Goal: Information Seeking & Learning: Compare options

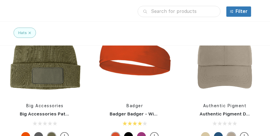
scroll to position [5042, 0]
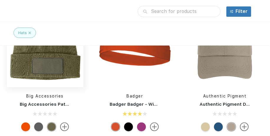
click at [60, 64] on img at bounding box center [45, 48] width 77 height 77
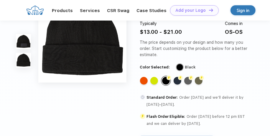
scroll to position [147, 0]
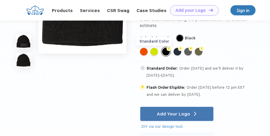
click at [153, 53] on div "Standard Color" at bounding box center [154, 52] width 8 height 8
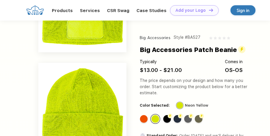
scroll to position [0, 0]
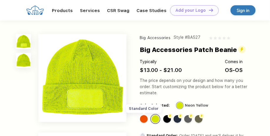
click at [144, 120] on div "Standard Color" at bounding box center [144, 119] width 8 height 8
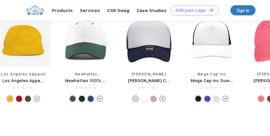
scroll to position [383, 0]
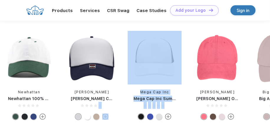
drag, startPoint x: 242, startPoint y: 103, endPoint x: 71, endPoint y: 105, distance: 171.1
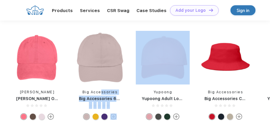
drag, startPoint x: 260, startPoint y: 82, endPoint x: 77, endPoint y: 89, distance: 183.9
click at [78, 88] on div "Yupoong Yupoong Adult Cuffed Knit Beanie Big Accessories Big Accessories 6-Pane…" at bounding box center [103, 77] width 1198 height 92
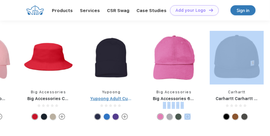
drag, startPoint x: 250, startPoint y: 90, endPoint x: 89, endPoint y: 102, distance: 161.9
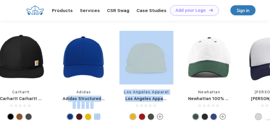
drag, startPoint x: 246, startPoint y: 96, endPoint x: 33, endPoint y: 99, distance: 212.9
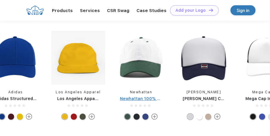
click at [138, 101] on div "Newhattan 100% Cotton Stone Washed Cap" at bounding box center [141, 99] width 54 height 6
click at [145, 67] on img at bounding box center [141, 58] width 54 height 54
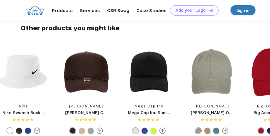
scroll to position [383, 0]
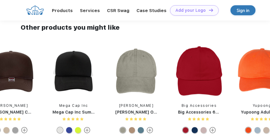
drag, startPoint x: 226, startPoint y: 85, endPoint x: 62, endPoint y: 106, distance: 164.9
click at [62, 106] on div "Big Accessories Big Accessories 6-Panel Brushed Twill Unstructured Cap Carhartt…" at bounding box center [265, 90] width 1198 height 92
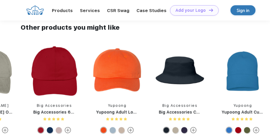
drag, startPoint x: 186, startPoint y: 90, endPoint x: 35, endPoint y: 90, distance: 151.4
click at [35, 90] on div "Big Accessories Big Accessories 6-Panel Brushed Twill Unstructured Cap Carhartt…" at bounding box center [120, 90] width 1198 height 92
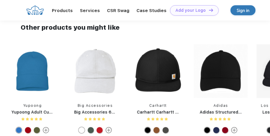
drag, startPoint x: 205, startPoint y: 80, endPoint x: 0, endPoint y: 84, distance: 205.3
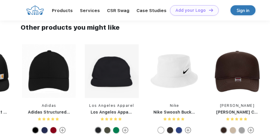
drag, startPoint x: 167, startPoint y: 85, endPoint x: -1, endPoint y: 86, distance: 167.9
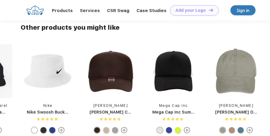
drag, startPoint x: 155, startPoint y: 72, endPoint x: 96, endPoint y: 72, distance: 59.2
click at [96, 72] on img at bounding box center [111, 71] width 54 height 54
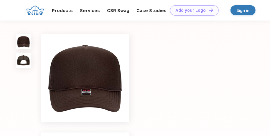
click at [20, 77] on div at bounding box center [135, 126] width 270 height 211
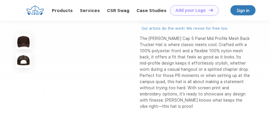
scroll to position [353, 0]
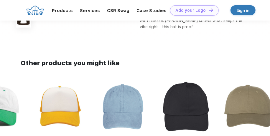
drag, startPoint x: 205, startPoint y: 101, endPoint x: 19, endPoint y: 95, distance: 186.2
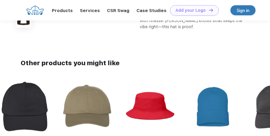
drag, startPoint x: 237, startPoint y: 102, endPoint x: 40, endPoint y: 101, distance: 196.7
click at [40, 101] on div "Big Accessories Big Accessories 6-Panel Brushed Twill Unstructured Cap Carhartt…" at bounding box center [90, 126] width 1198 height 92
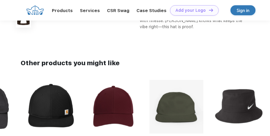
drag, startPoint x: 224, startPoint y: 107, endPoint x: 14, endPoint y: 100, distance: 209.2
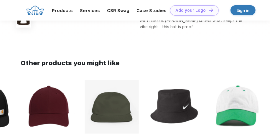
drag, startPoint x: 213, startPoint y: 105, endPoint x: 19, endPoint y: 102, distance: 193.8
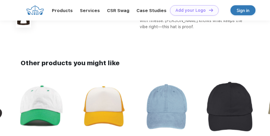
drag, startPoint x: 255, startPoint y: 107, endPoint x: 0, endPoint y: 98, distance: 254.9
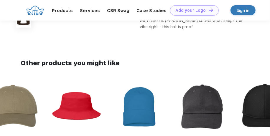
drag, startPoint x: 251, startPoint y: 111, endPoint x: 38, endPoint y: 100, distance: 212.6
click at [24, 97] on div "Big Accessories Big Accessories 6-Panel Brushed Twill Unstructured Cap Carhartt…" at bounding box center [17, 126] width 1198 height 92
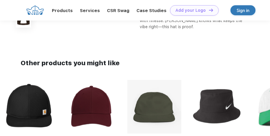
drag, startPoint x: 224, startPoint y: 105, endPoint x: 0, endPoint y: 94, distance: 224.7
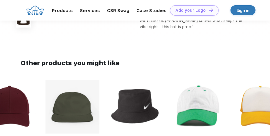
drag, startPoint x: 239, startPoint y: 102, endPoint x: -1, endPoint y: 72, distance: 242.0
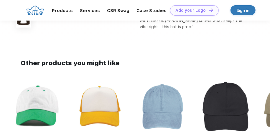
drag, startPoint x: 251, startPoint y: 102, endPoint x: 28, endPoint y: 101, distance: 223.5
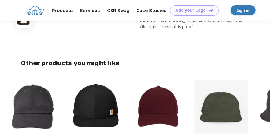
drag, startPoint x: 244, startPoint y: 103, endPoint x: 1, endPoint y: 92, distance: 244.1
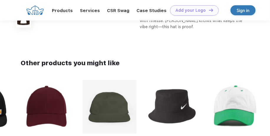
drag, startPoint x: 245, startPoint y: 110, endPoint x: 2, endPoint y: 92, distance: 243.0
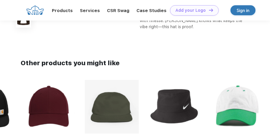
drag, startPoint x: 210, startPoint y: 109, endPoint x: -1, endPoint y: 89, distance: 211.8
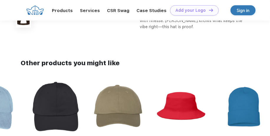
drag, startPoint x: 251, startPoint y: 101, endPoint x: -1, endPoint y: 87, distance: 252.2
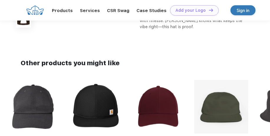
drag, startPoint x: 248, startPoint y: 101, endPoint x: -1, endPoint y: 87, distance: 249.5
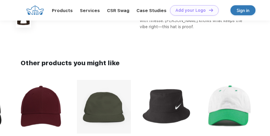
drag, startPoint x: 237, startPoint y: 97, endPoint x: -1, endPoint y: 100, distance: 238.6
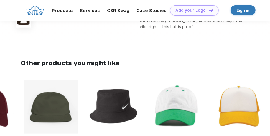
drag, startPoint x: 242, startPoint y: 100, endPoint x: 12, endPoint y: 101, distance: 230.0
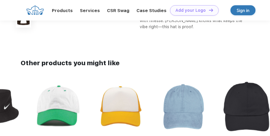
drag, startPoint x: 196, startPoint y: 108, endPoint x: 38, endPoint y: 112, distance: 158.8
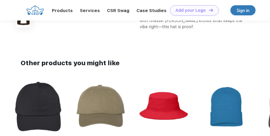
drag, startPoint x: 187, startPoint y: 111, endPoint x: 43, endPoint y: 112, distance: 144.6
click at [43, 112] on div "Big Accessories Big Accessories 6-Panel Brushed Twill Unstructured Cap Carhartt…" at bounding box center [104, 126] width 1198 height 92
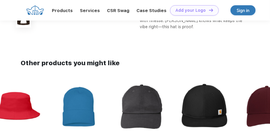
drag, startPoint x: 155, startPoint y: 111, endPoint x: 43, endPoint y: 114, distance: 111.3
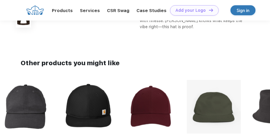
drag, startPoint x: 202, startPoint y: 110, endPoint x: 9, endPoint y: 110, distance: 193.2
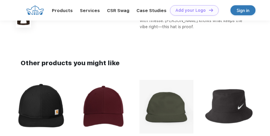
click at [223, 102] on img at bounding box center [229, 107] width 54 height 54
